Goal: Information Seeking & Learning: Get advice/opinions

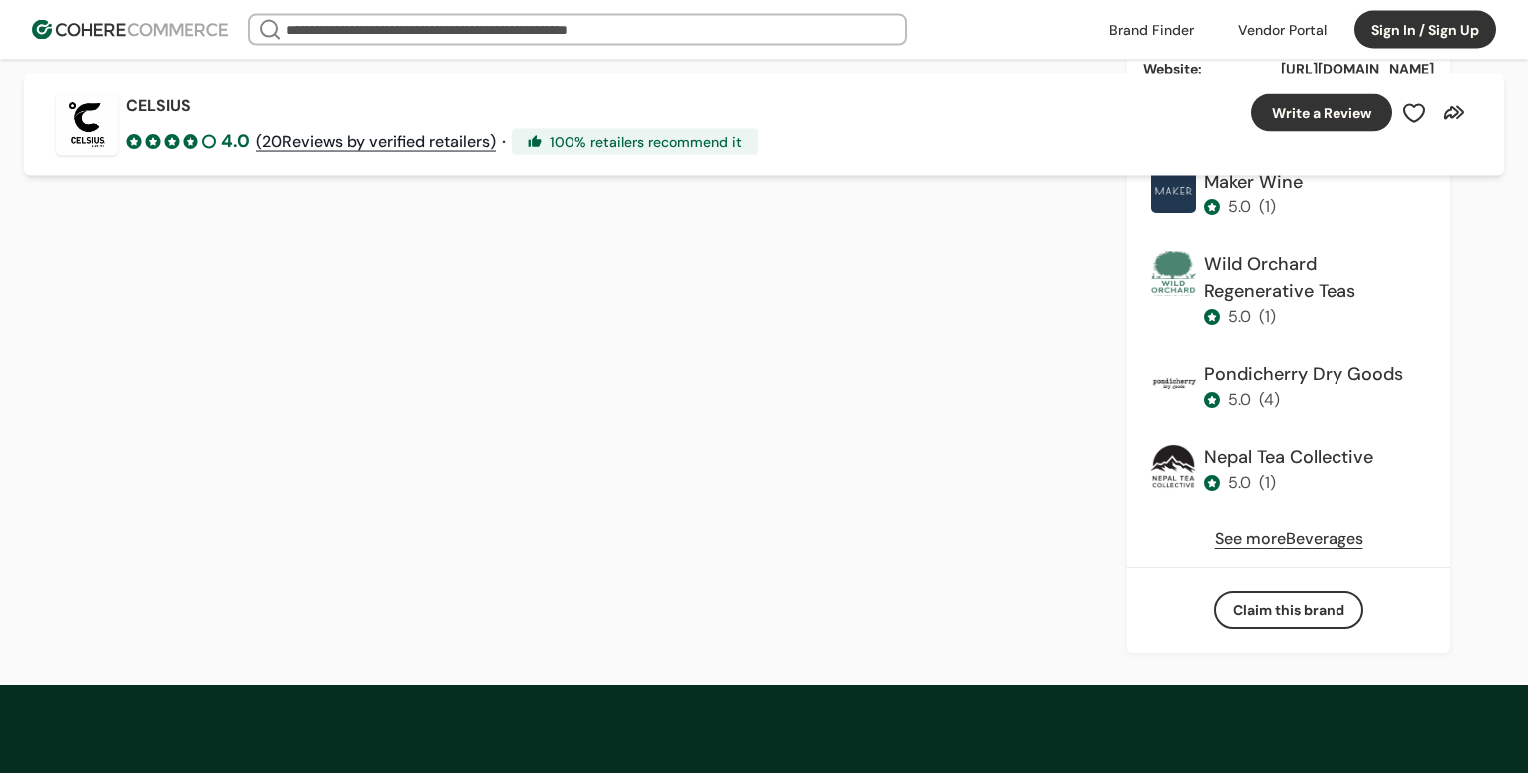
scroll to position [1323, 0]
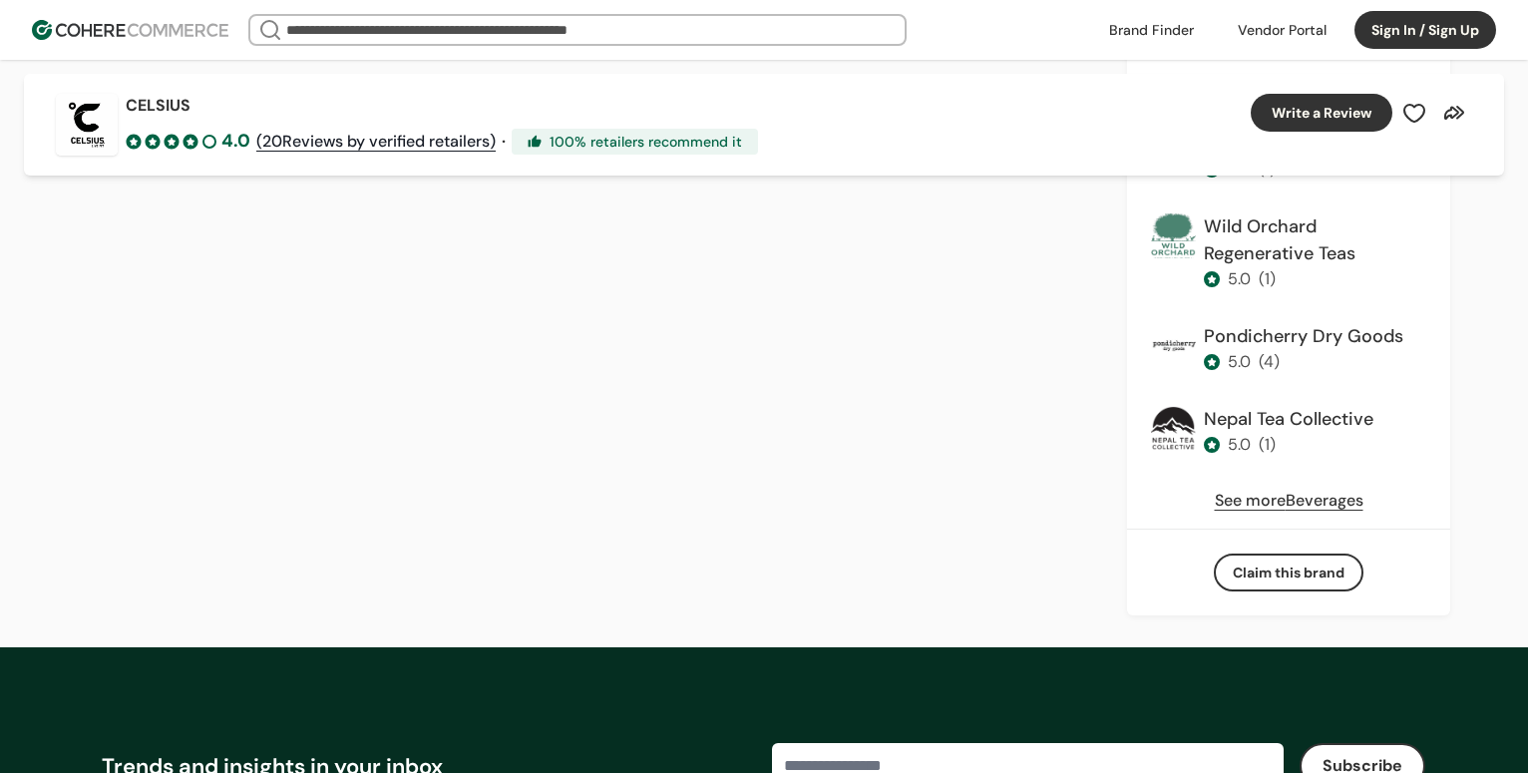
click at [1302, 492] on link "See more Beverages" at bounding box center [1289, 501] width 149 height 24
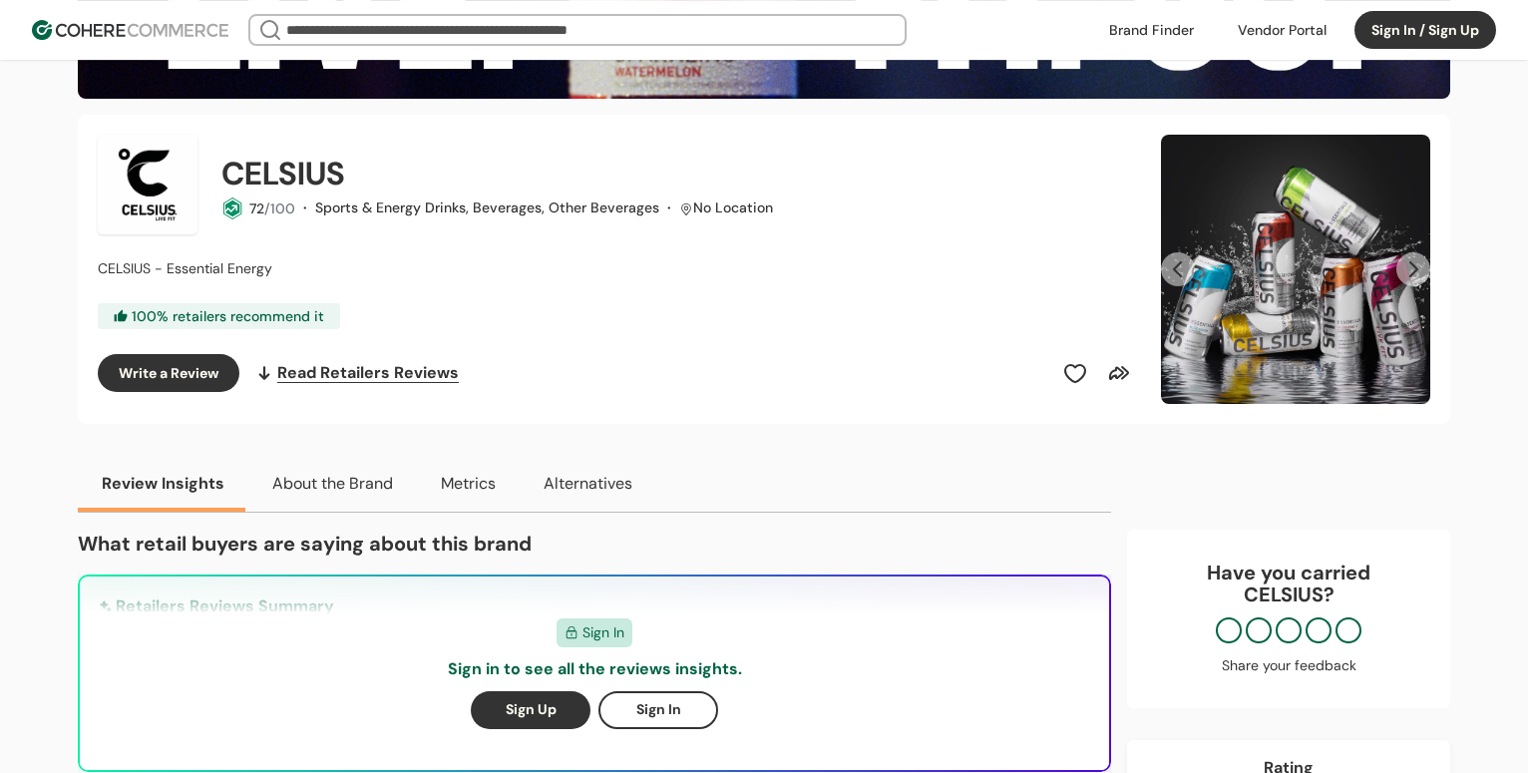
scroll to position [204, 0]
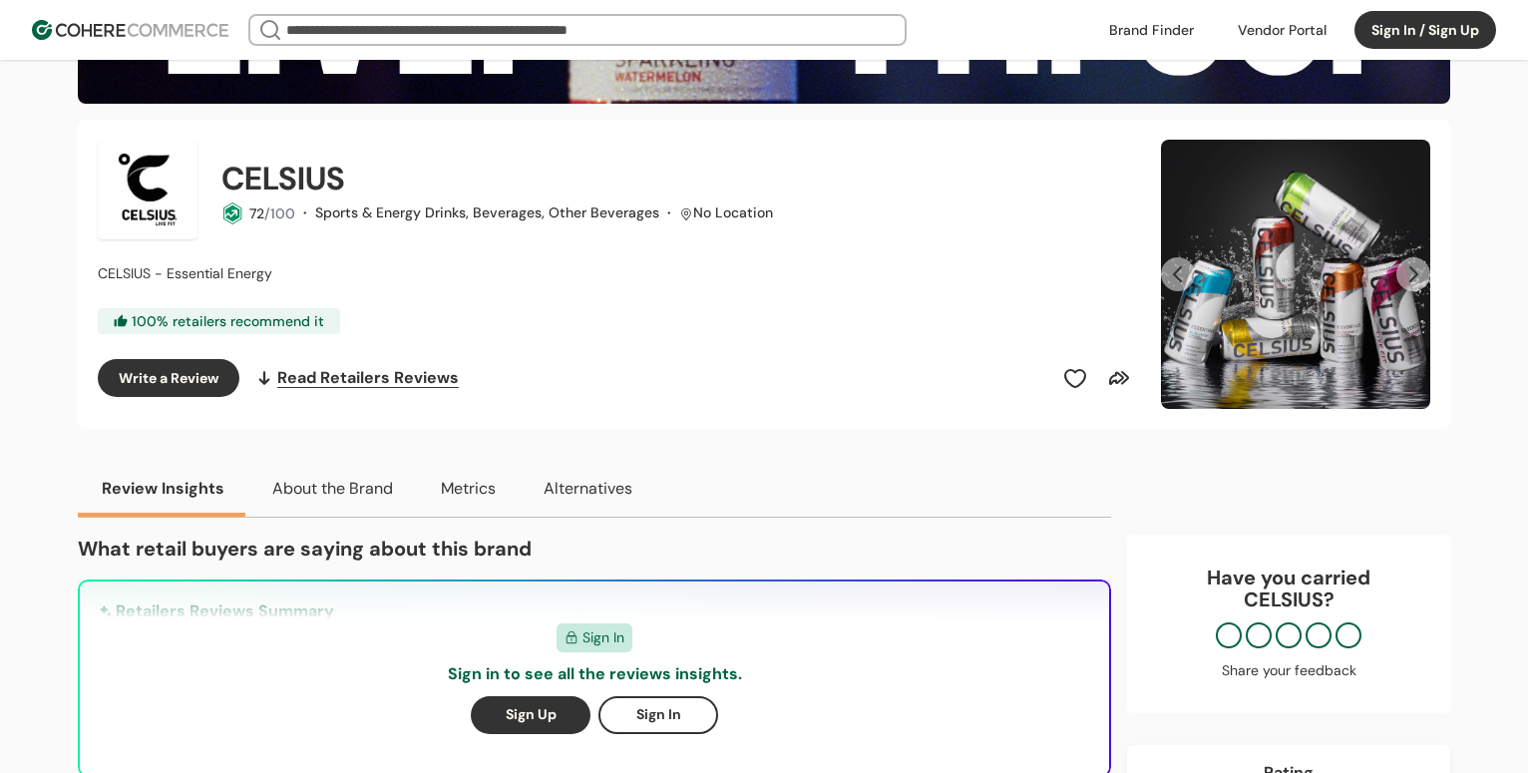
click at [381, 367] on span "Read Retailers Reviews" at bounding box center [368, 378] width 182 height 24
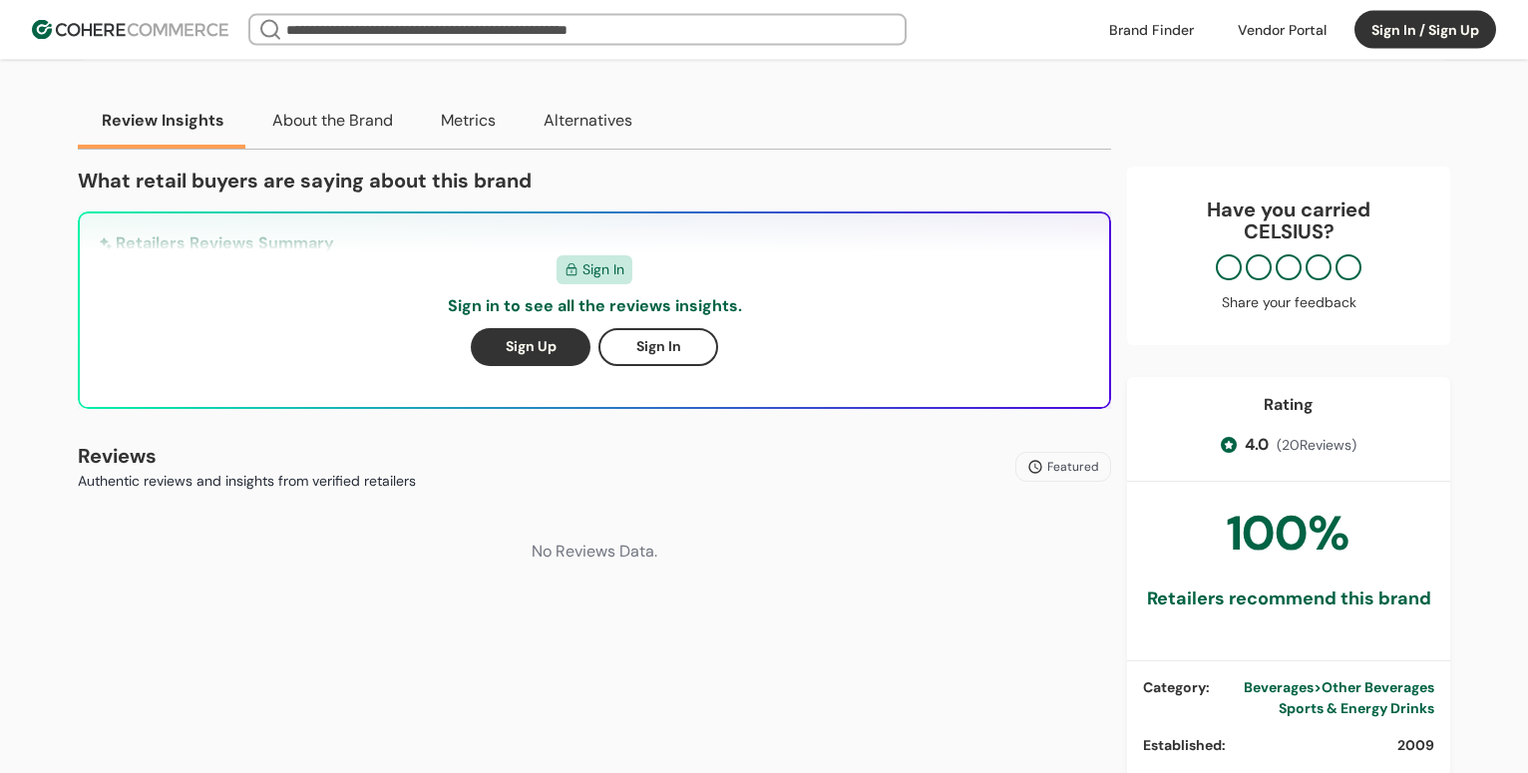
scroll to position [300, 0]
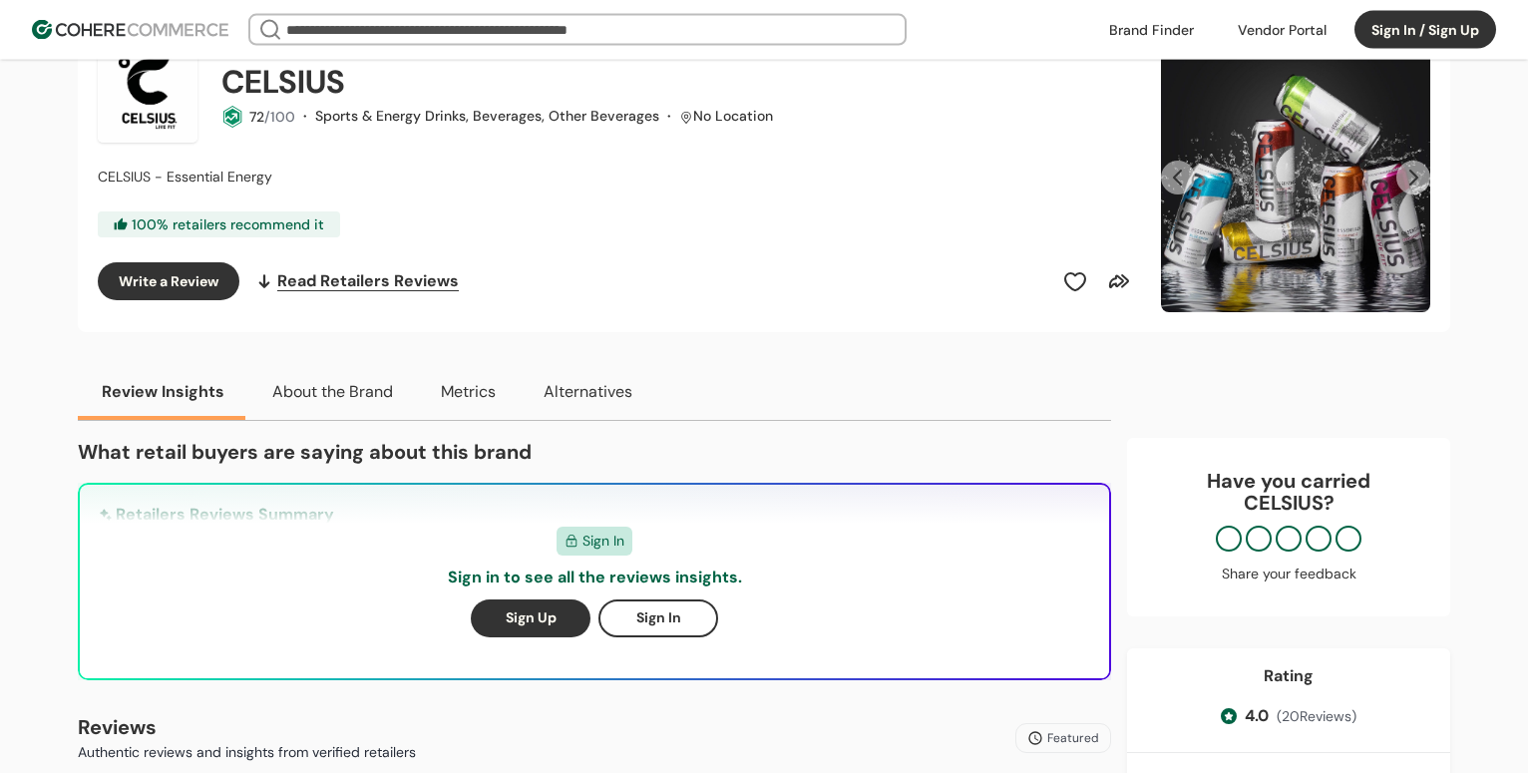
click at [566, 583] on p "Sign in to see all the reviews insights." at bounding box center [595, 578] width 294 height 24
click at [595, 547] on span "Sign In" at bounding box center [604, 541] width 42 height 21
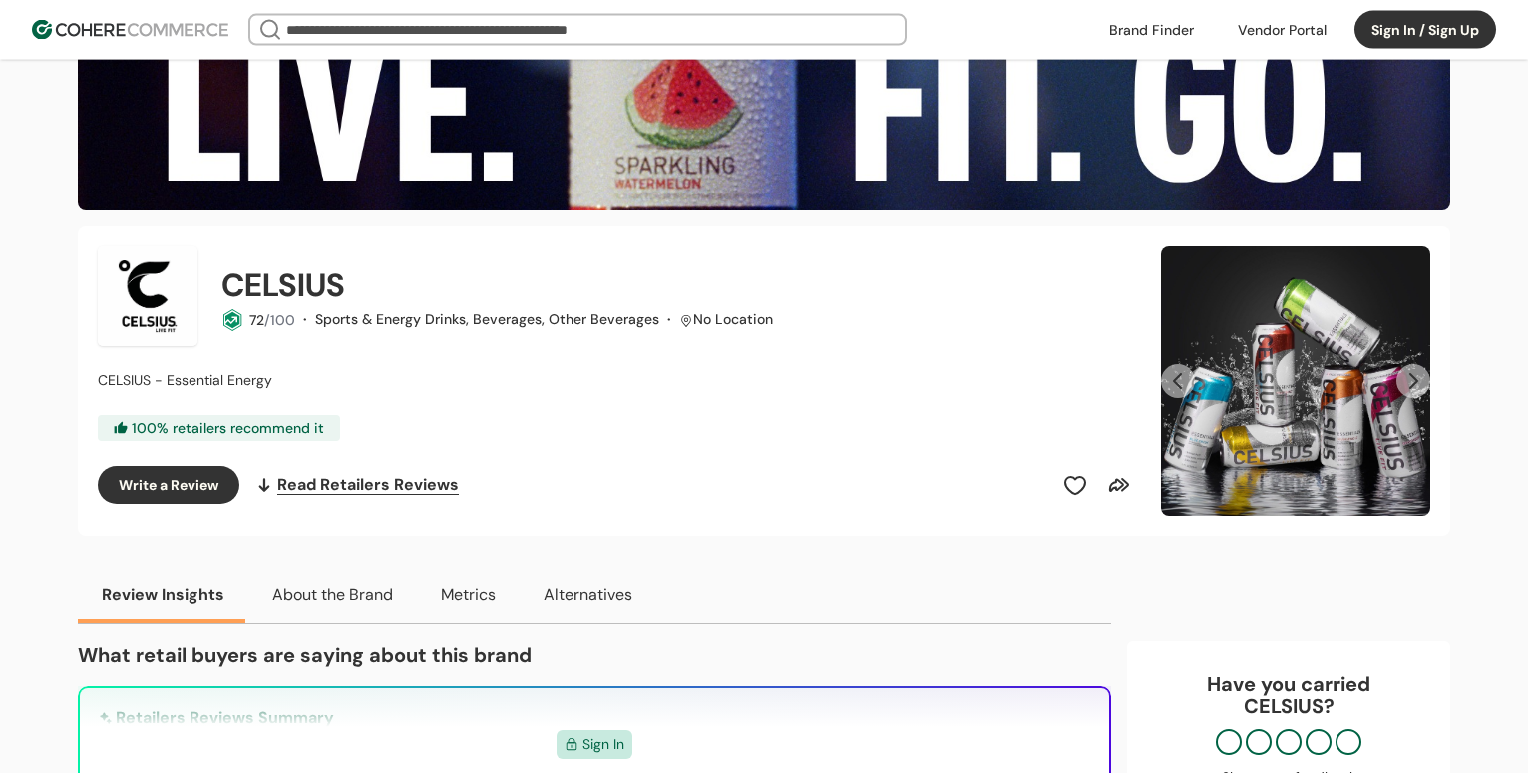
scroll to position [0, 0]
